Goal: Task Accomplishment & Management: Use online tool/utility

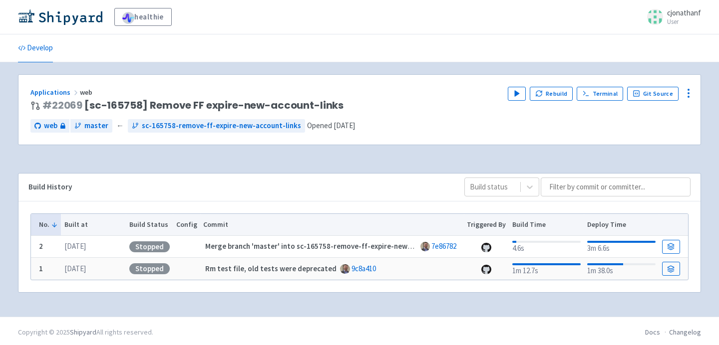
click at [546, 102] on div "Play Rebuild Terminal Git Source" at bounding box center [597, 99] width 181 height 25
click at [550, 90] on button "Rebuild" at bounding box center [550, 94] width 43 height 14
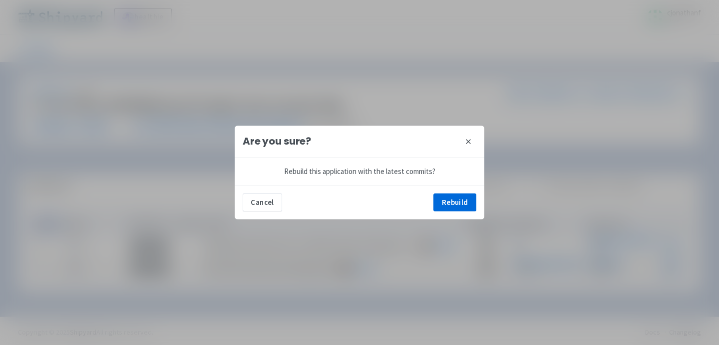
click at [461, 213] on div "Cancel Rebuild" at bounding box center [359, 202] width 249 height 34
click at [465, 203] on button "Rebuild" at bounding box center [454, 203] width 43 height 18
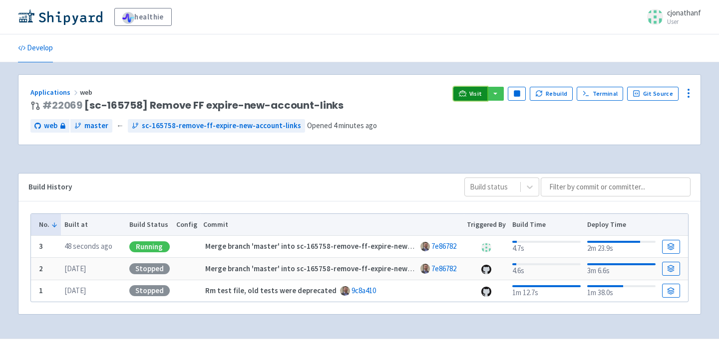
click at [481, 91] on span "Visit" at bounding box center [475, 94] width 13 height 8
